Goal: Information Seeking & Learning: Learn about a topic

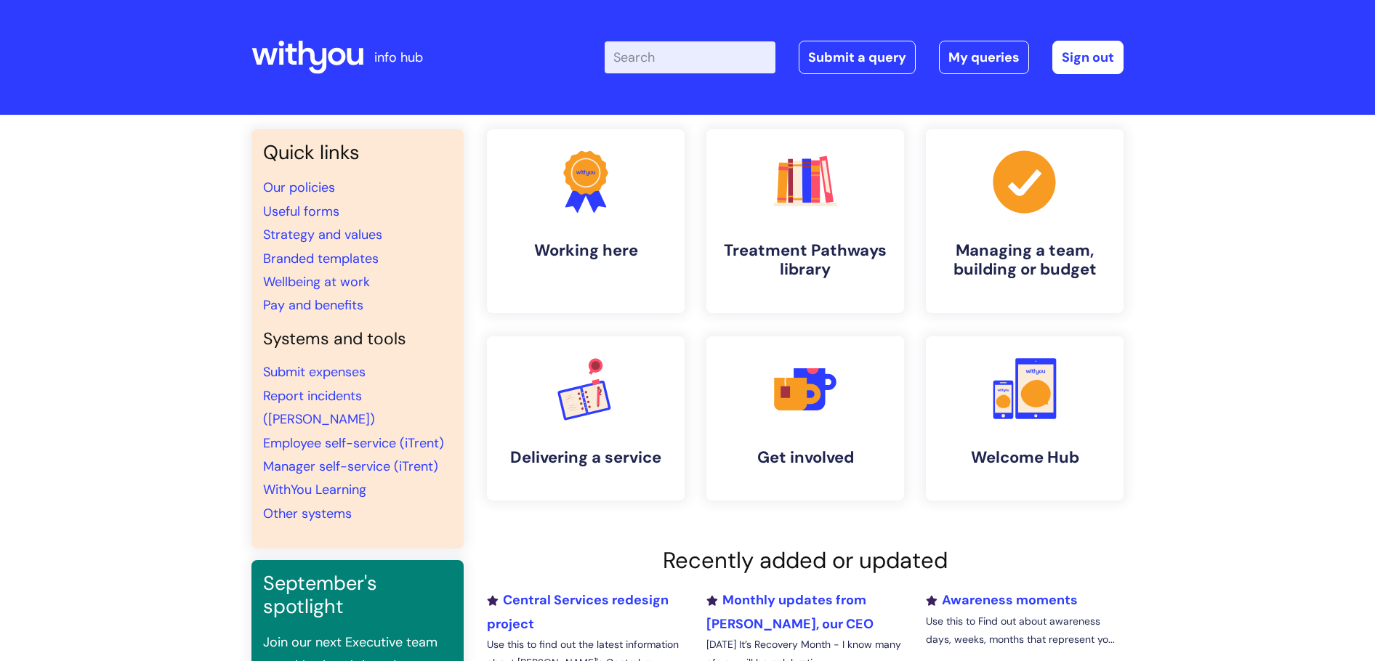
click at [717, 55] on input "Enter your search term here..." at bounding box center [690, 57] width 171 height 32
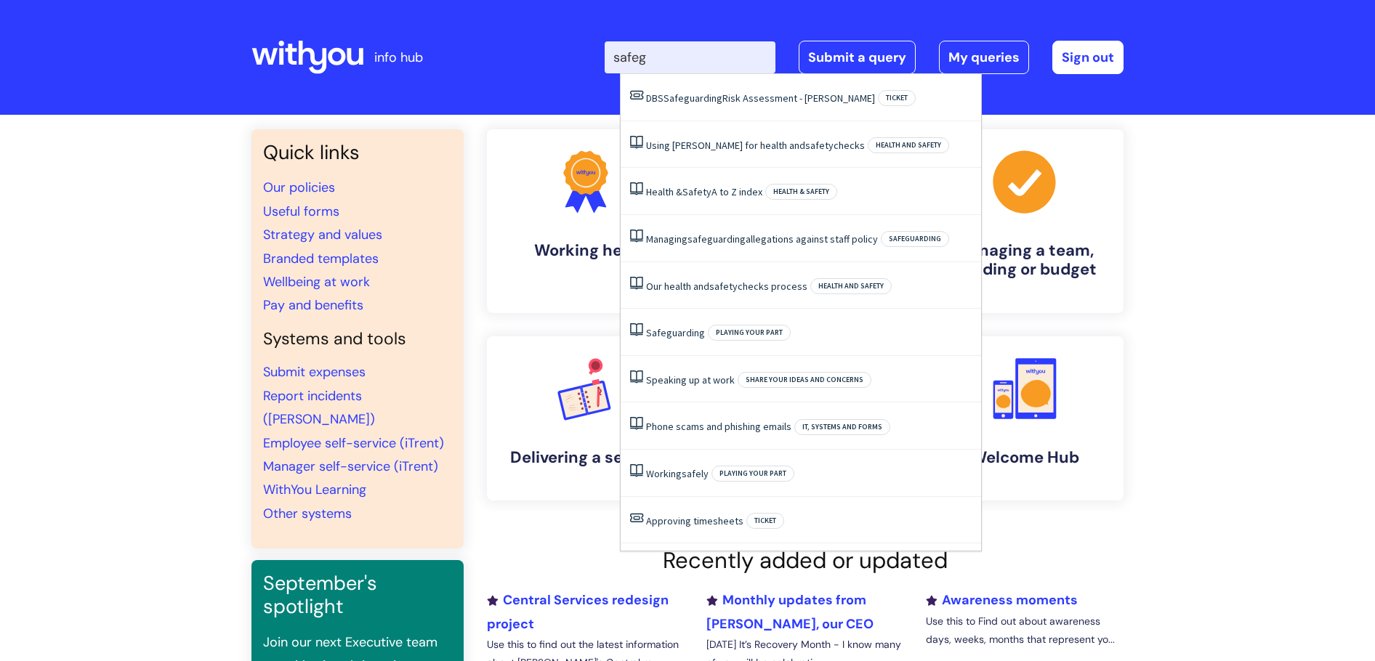
type input "safegu"
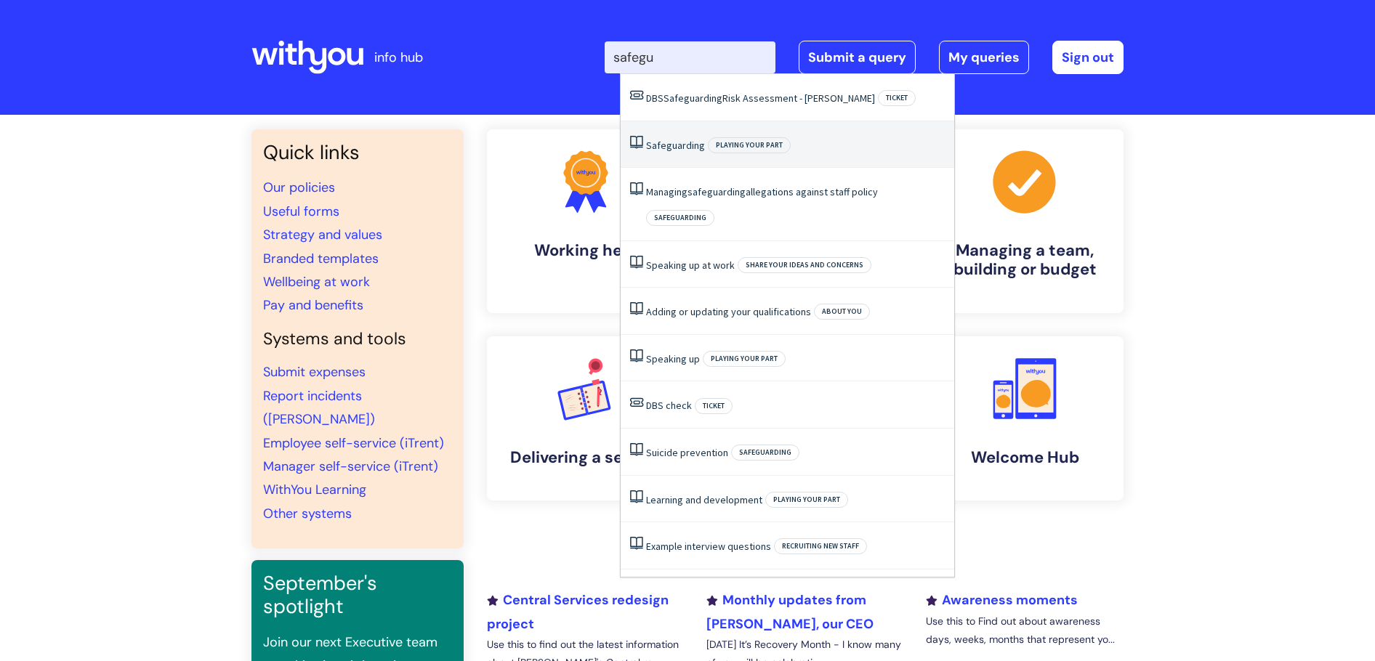
click at [667, 145] on span "Safeguarding" at bounding box center [675, 145] width 59 height 13
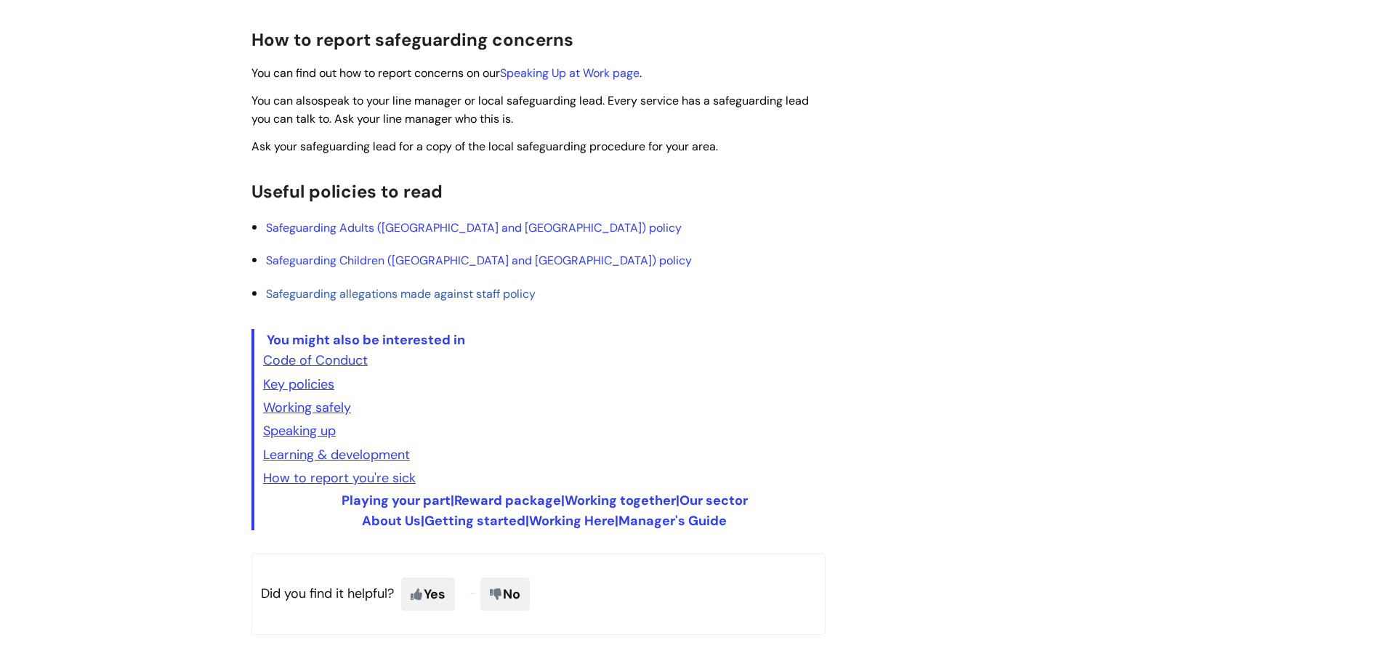
scroll to position [509, 0]
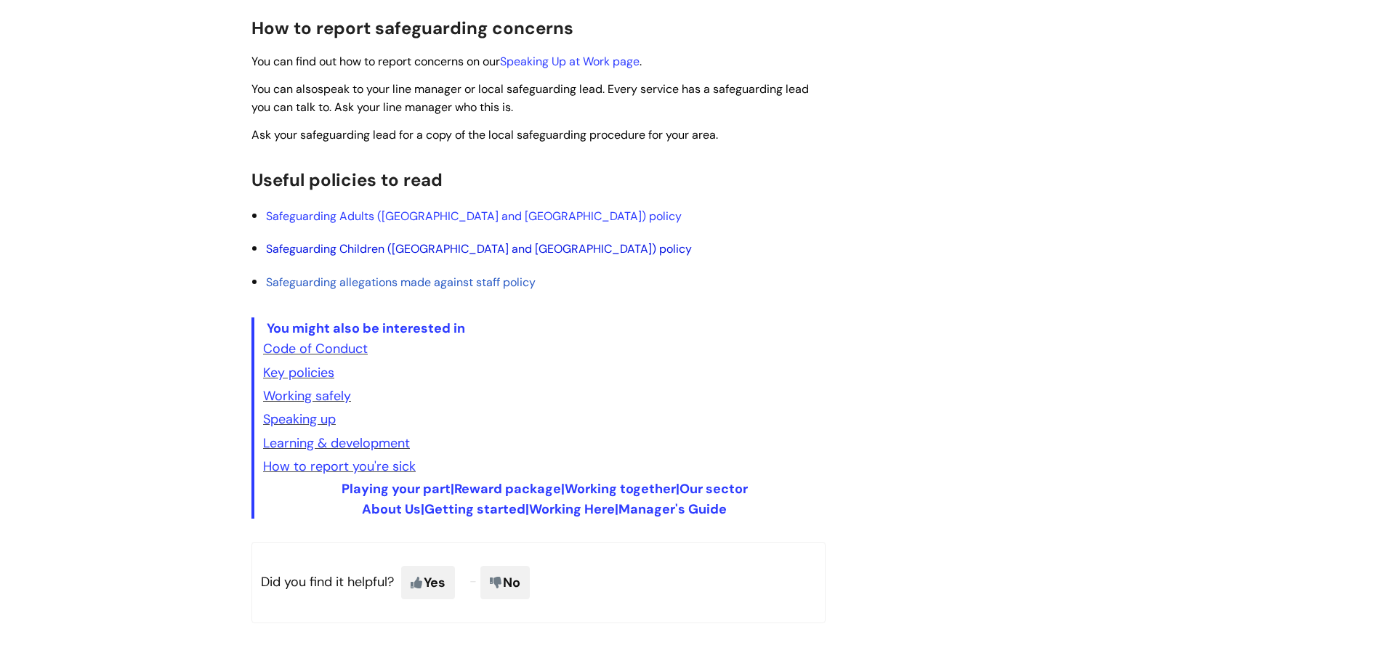
click at [509, 251] on link "Safeguarding Children ([GEOGRAPHIC_DATA] and [GEOGRAPHIC_DATA]) policy" at bounding box center [479, 248] width 426 height 15
